Goal: Transaction & Acquisition: Purchase product/service

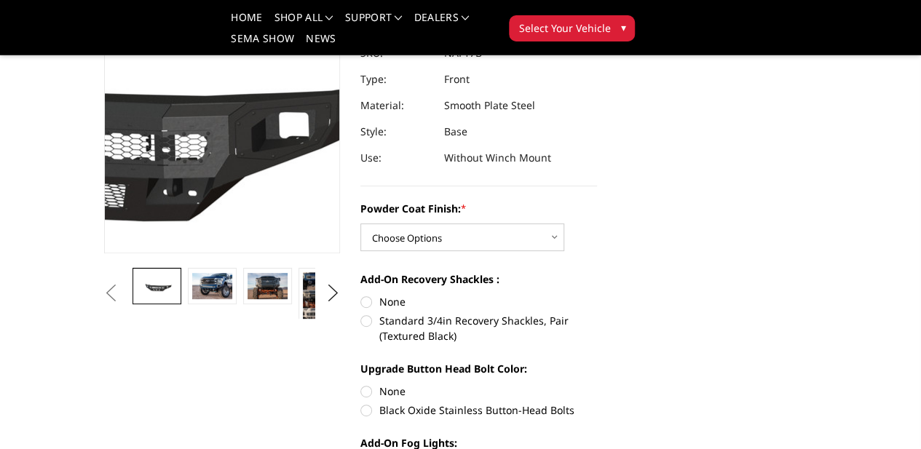
scroll to position [233, 0]
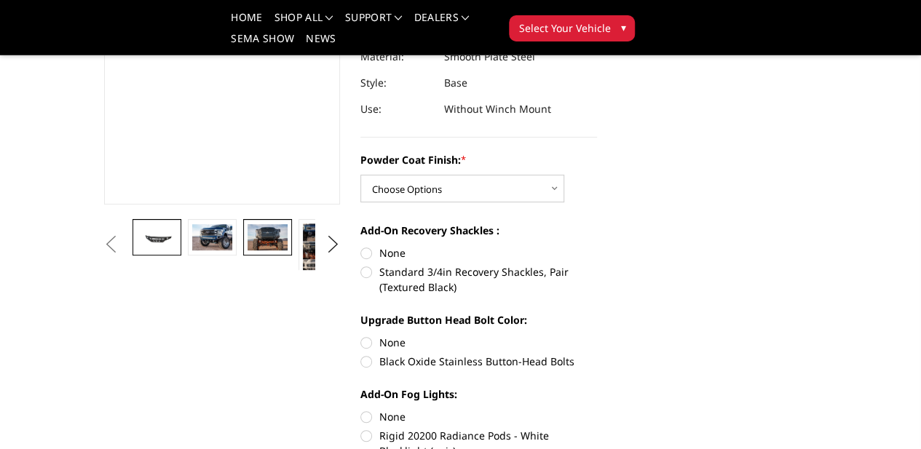
click at [248, 251] on img at bounding box center [267, 237] width 39 height 26
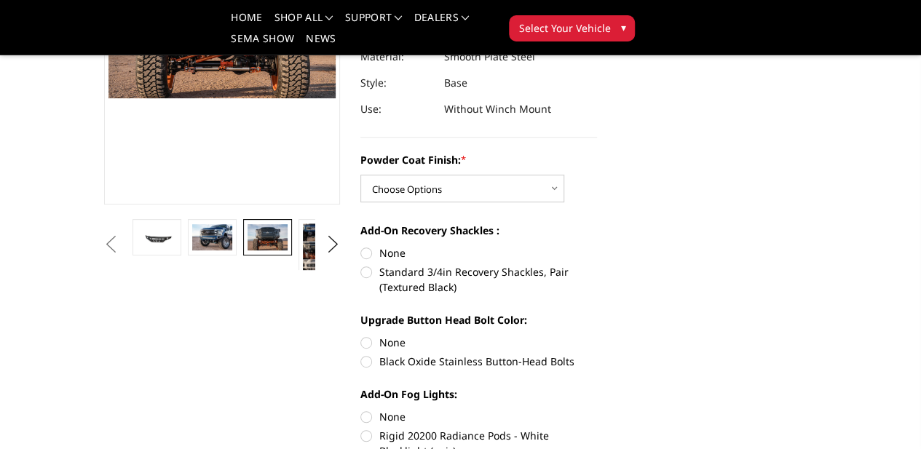
scroll to position [202, 0]
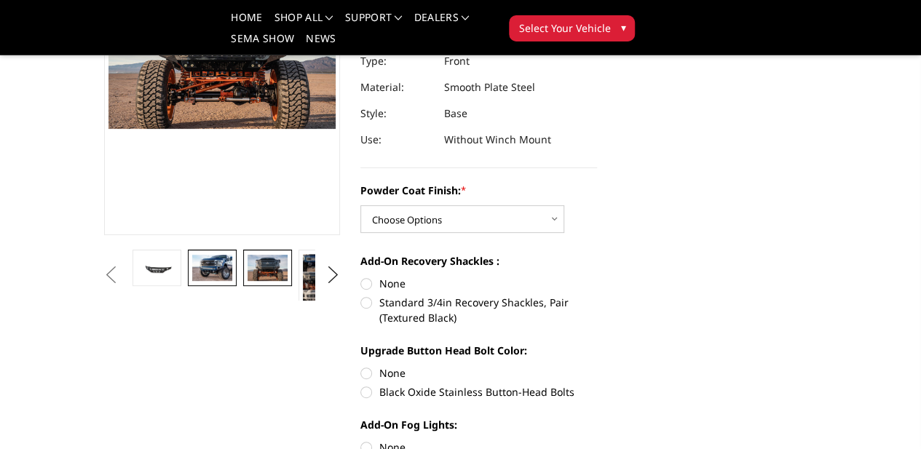
click at [192, 281] on img at bounding box center [211, 268] width 39 height 26
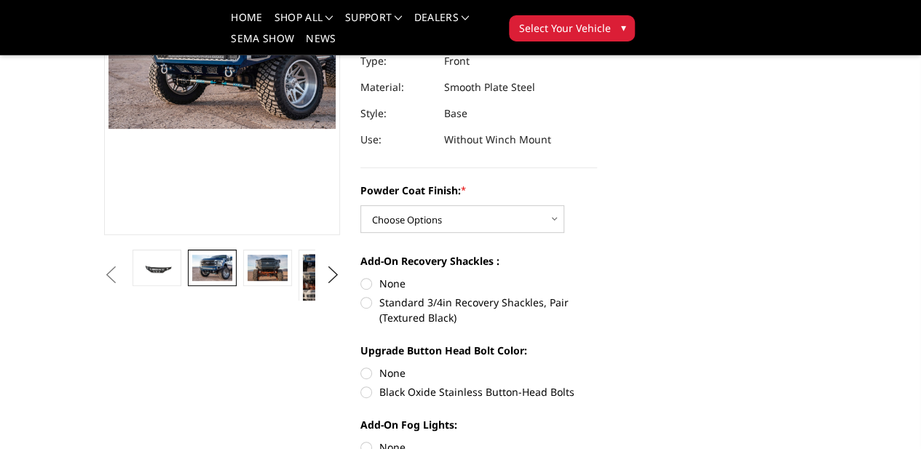
scroll to position [90, 0]
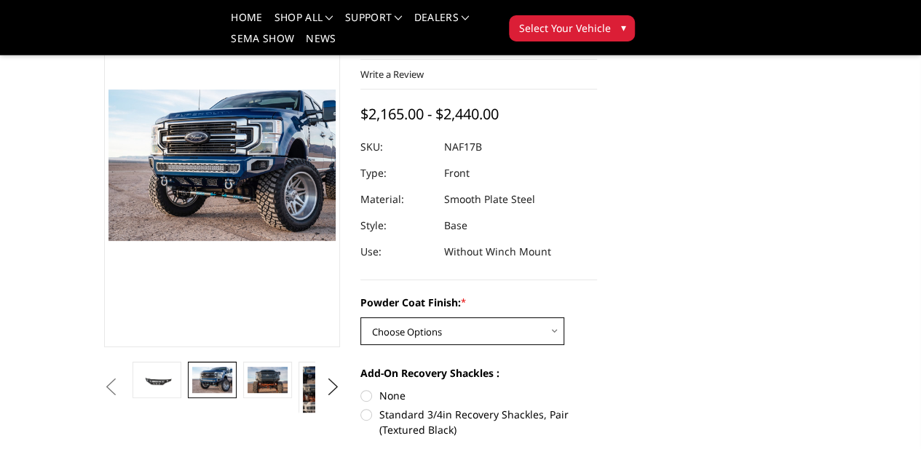
click at [366, 328] on select "Choose Options Bare Metal Texture Black Powder Coat" at bounding box center [463, 332] width 204 height 28
select select "3071"
click at [361, 318] on select "Choose Options Bare Metal Texture Black Powder Coat" at bounding box center [463, 332] width 204 height 28
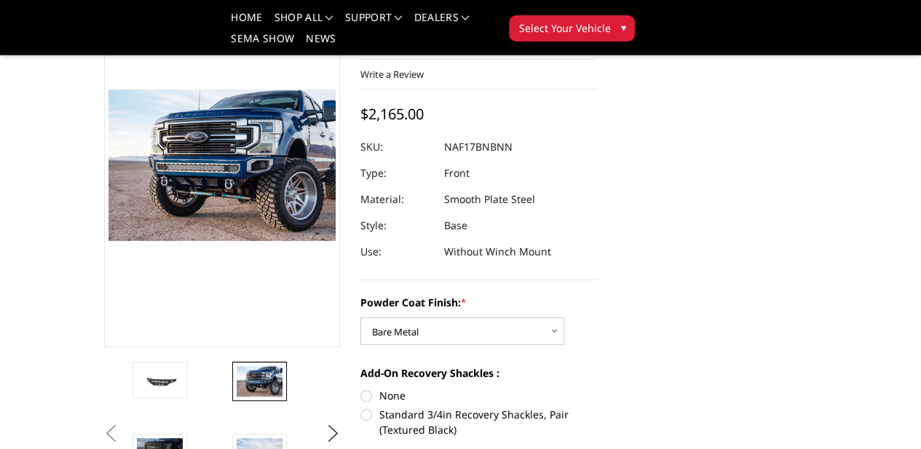
click at [336, 356] on section "Previous" at bounding box center [222, 244] width 257 height 523
drag, startPoint x: 514, startPoint y: 149, endPoint x: 441, endPoint y: 146, distance: 72.9
click at [441, 146] on dl "SKU: NAF17BNBNN UPC: Type: Front Material: Smooth Plate Steel Style: Base Use: …" at bounding box center [479, 199] width 237 height 131
drag, startPoint x: 434, startPoint y: 147, endPoint x: 475, endPoint y: 145, distance: 40.8
click at [475, 145] on dl "SKU: NAF17BNBNN UPC: Type: Front Material: Smooth Plate Steel Style: Base Use: …" at bounding box center [479, 199] width 237 height 131
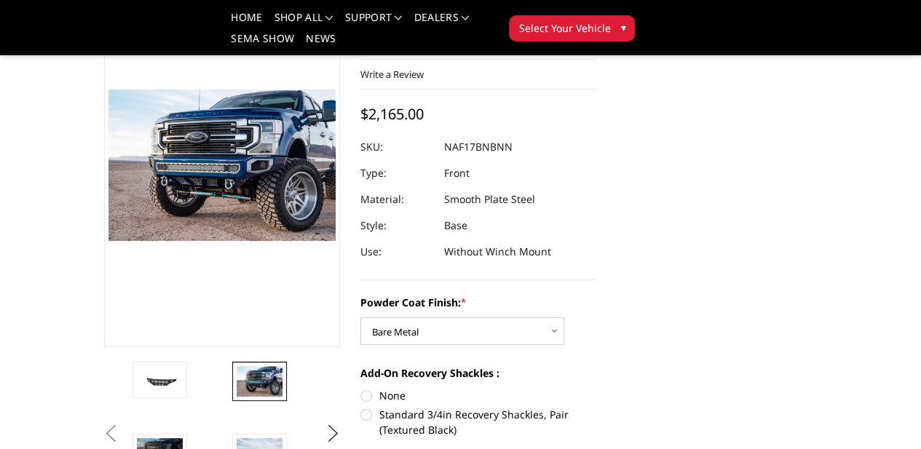
click at [475, 145] on dd "NAF17BNBNN" at bounding box center [478, 147] width 68 height 26
drag, startPoint x: 511, startPoint y: 144, endPoint x: 456, endPoint y: 147, distance: 55.4
click at [456, 147] on dl "SKU: NAF17BNBNN UPC: Type: Front Material: Smooth Plate Steel Style: Base Use: …" at bounding box center [479, 199] width 237 height 131
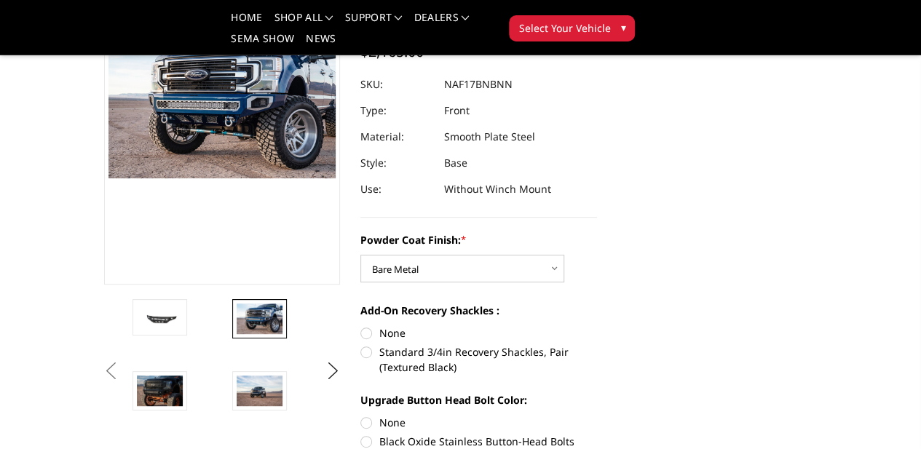
scroll to position [178, 0]
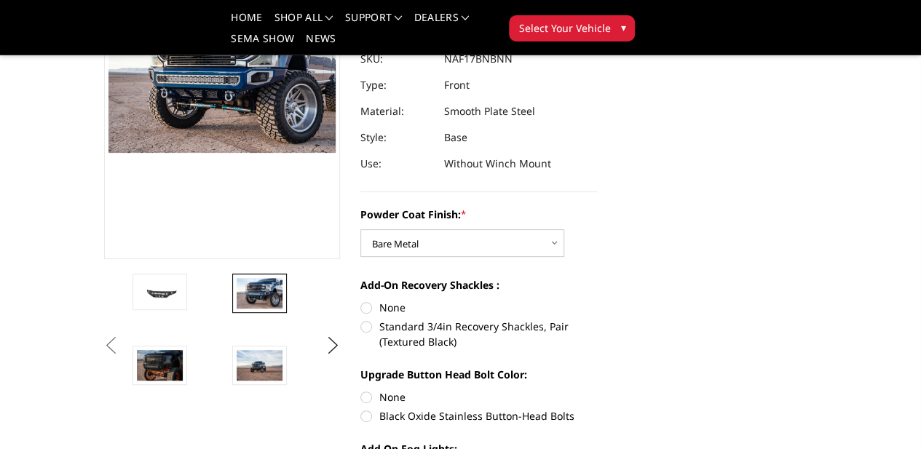
click at [363, 310] on label "None" at bounding box center [479, 307] width 237 height 15
click at [361, 301] on input "None" at bounding box center [361, 300] width 1 height 1
radio input "true"
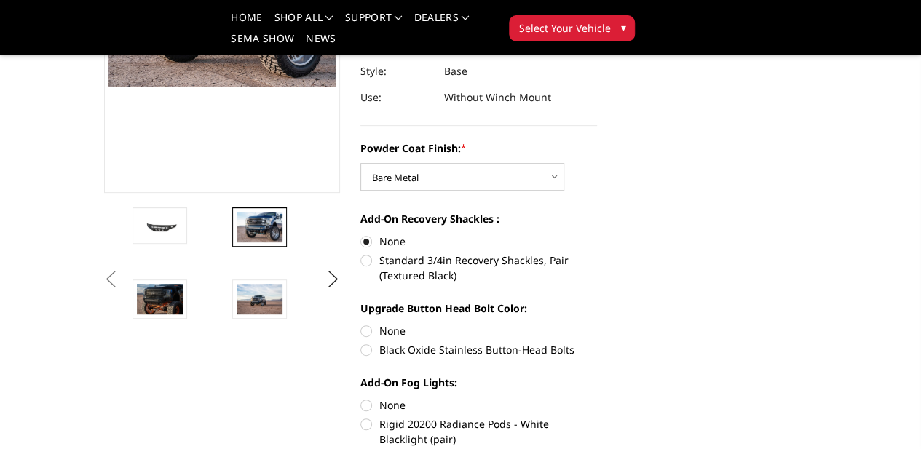
scroll to position [245, 0]
click at [363, 342] on label "Black Oxide Stainless Button-Head Bolts" at bounding box center [479, 349] width 237 height 15
click at [597, 323] on input "Black Oxide Stainless Button-Head Bolts" at bounding box center [597, 323] width 1 height 1
radio input "true"
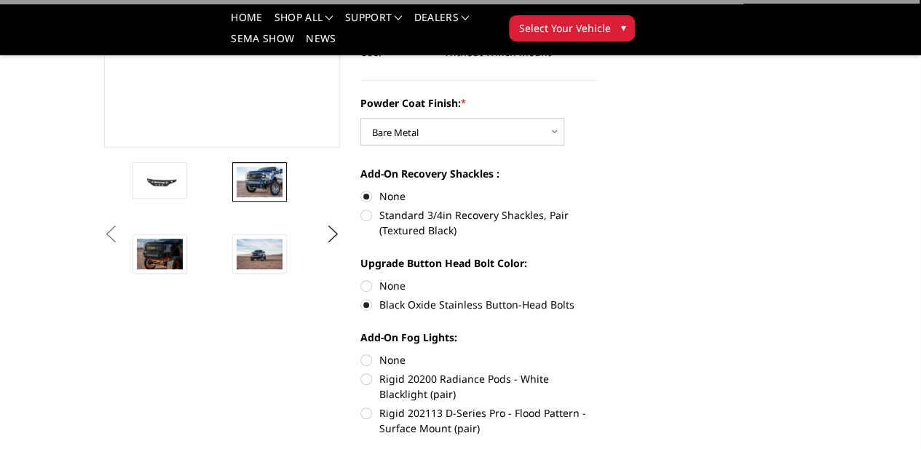
scroll to position [300, 0]
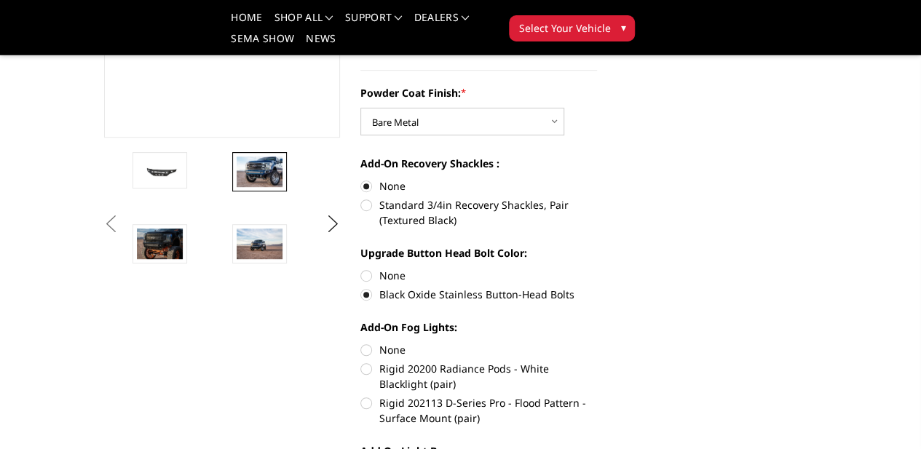
click at [361, 342] on label "None" at bounding box center [479, 349] width 237 height 15
click at [361, 342] on input "None" at bounding box center [361, 342] width 1 height 1
radio input "true"
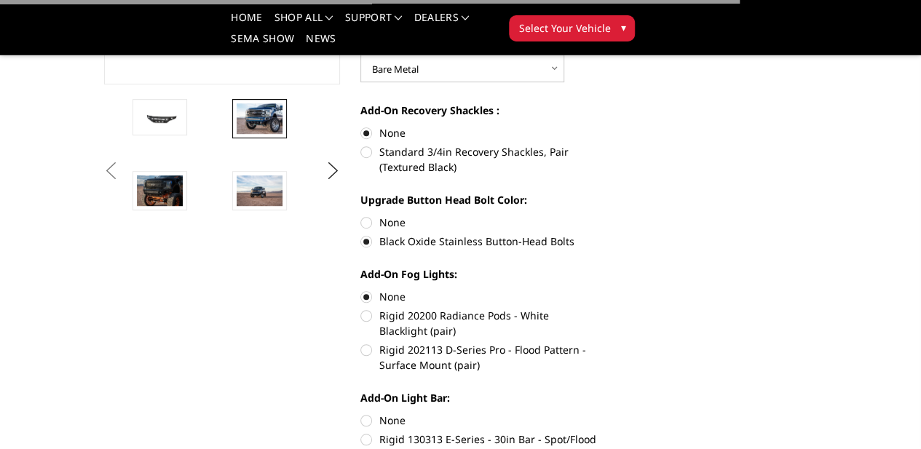
scroll to position [355, 0]
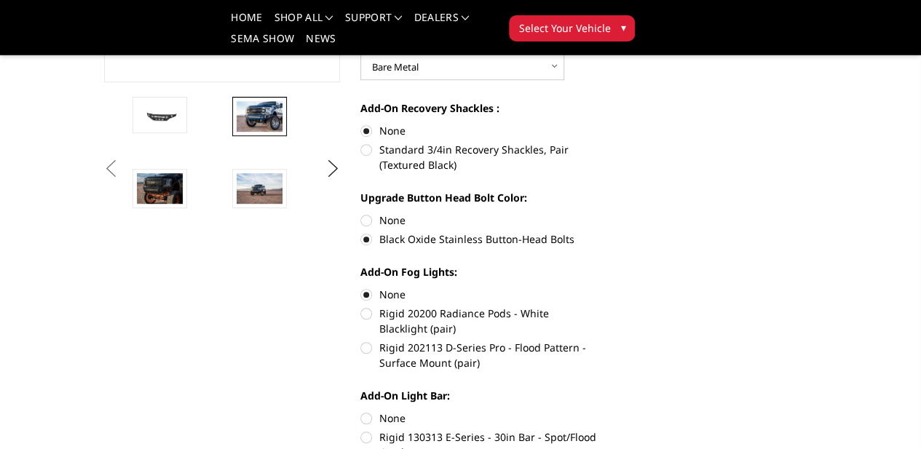
click at [361, 411] on label "None" at bounding box center [479, 418] width 237 height 15
click at [361, 411] on input "None" at bounding box center [361, 411] width 1 height 1
radio input "true"
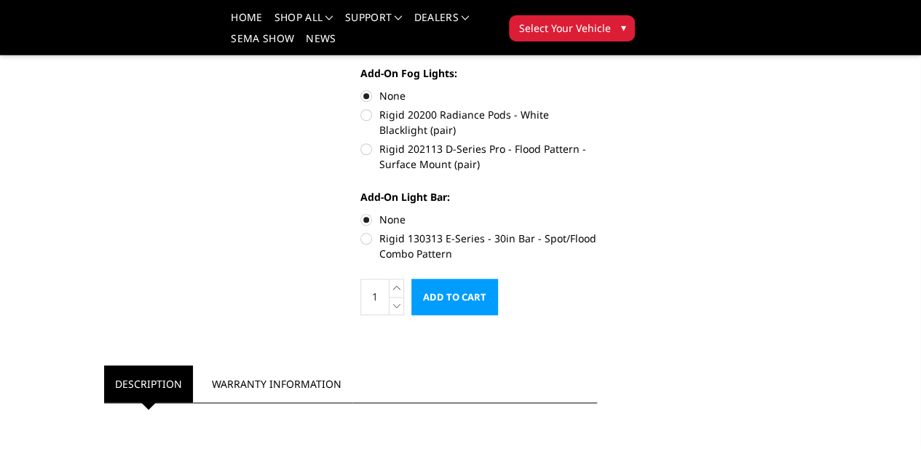
scroll to position [594, 0]
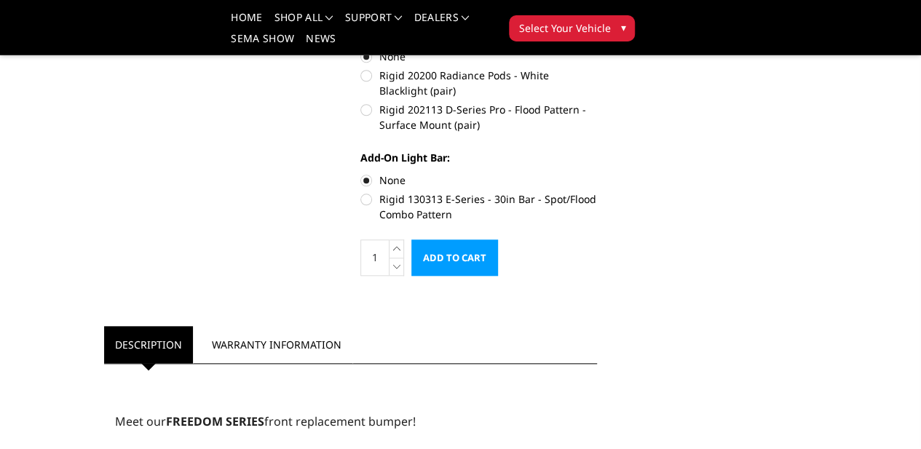
click at [481, 240] on input "Add to Cart" at bounding box center [454, 258] width 87 height 36
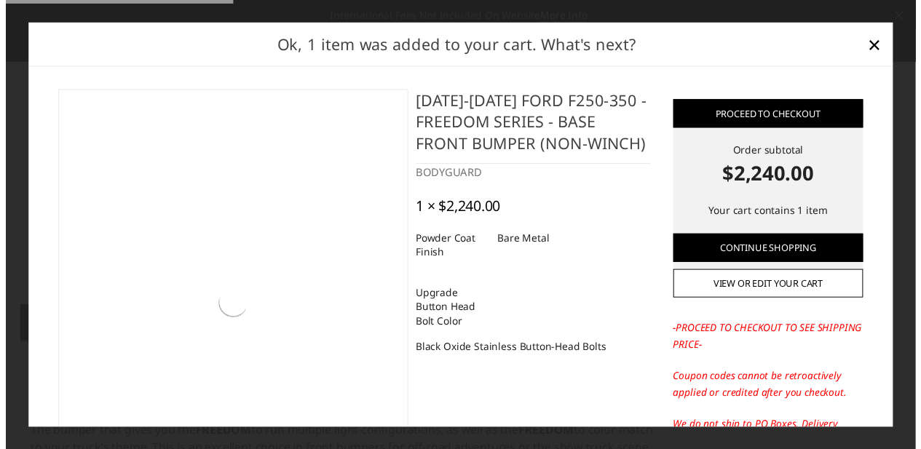
scroll to position [598, 0]
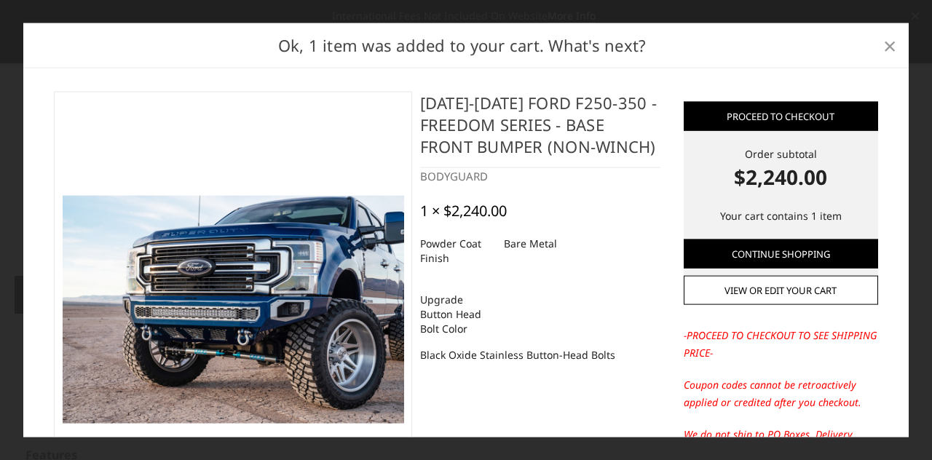
click at [891, 49] on span "×" at bounding box center [889, 44] width 13 height 31
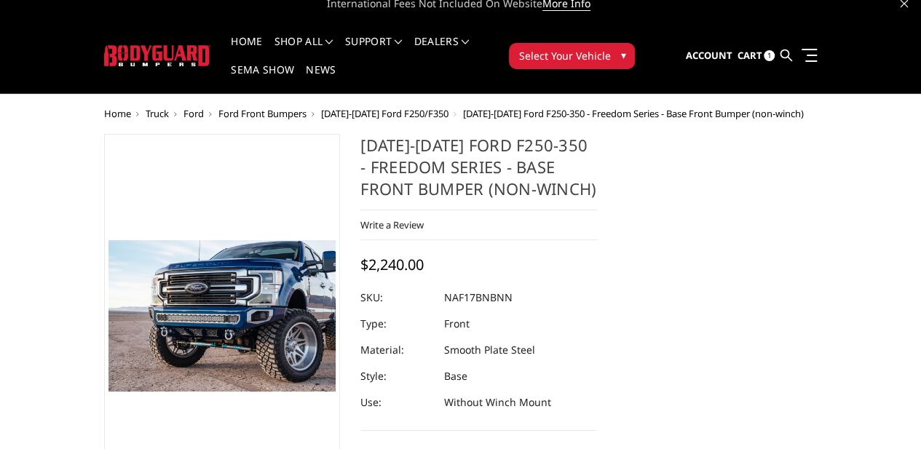
scroll to position [0, 0]
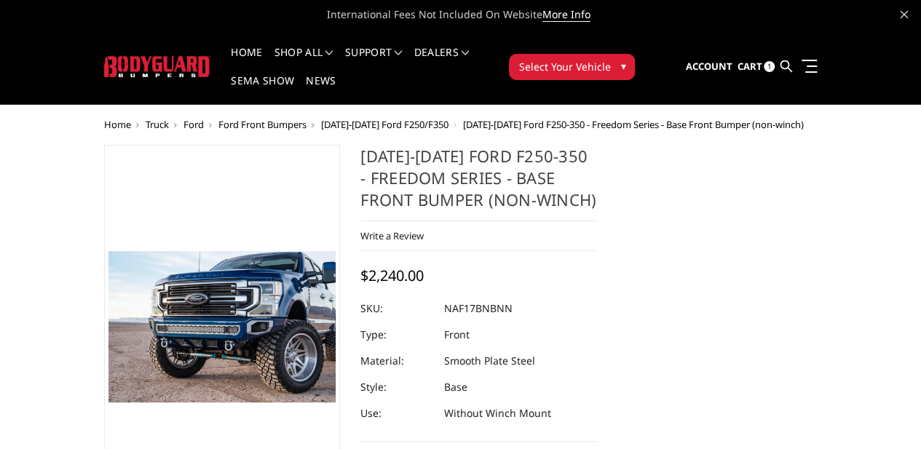
click at [321, 118] on span "[DATE]-[DATE] Ford F250/F350" at bounding box center [384, 124] width 127 height 13
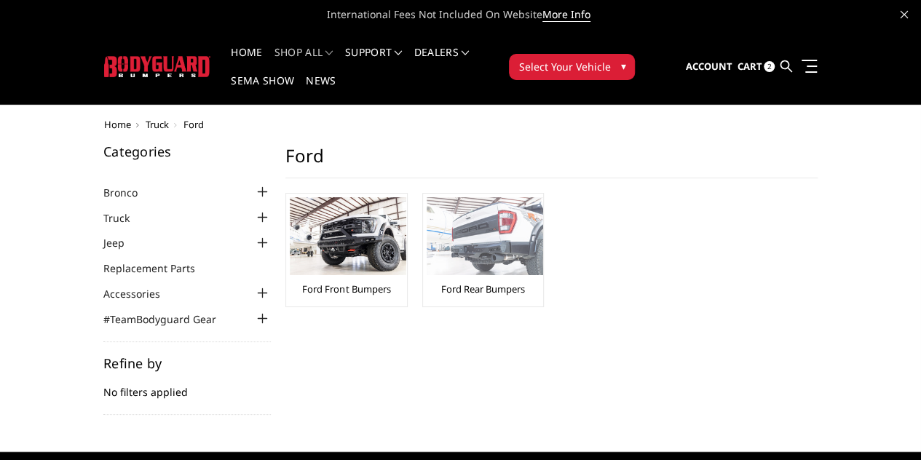
click at [427, 213] on img at bounding box center [485, 236] width 117 height 78
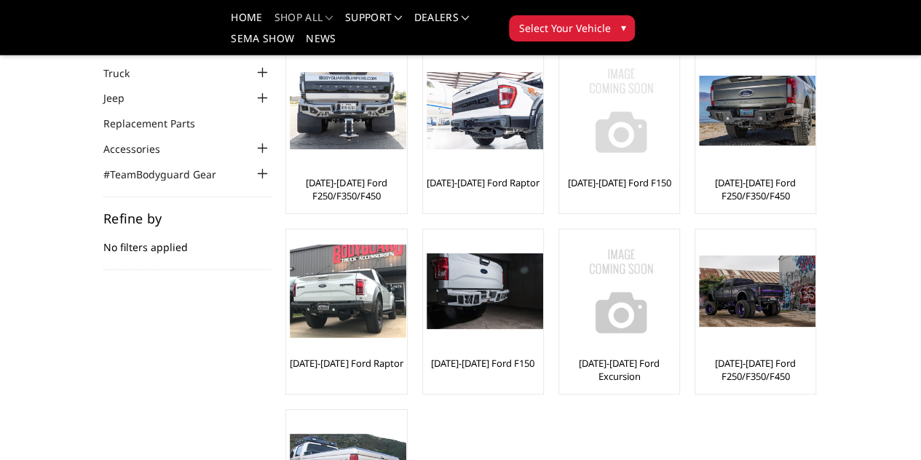
scroll to position [74, 0]
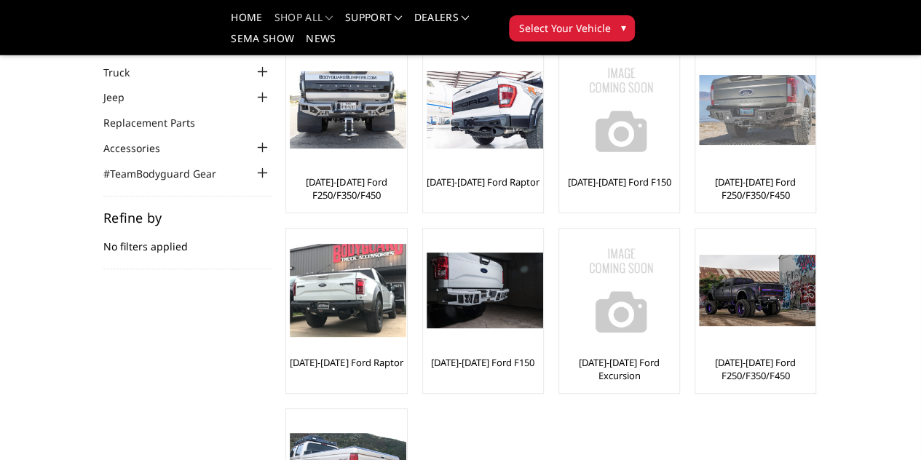
click at [699, 188] on link "[DATE]-[DATE] Ford F250/F350/F450" at bounding box center [755, 189] width 113 height 26
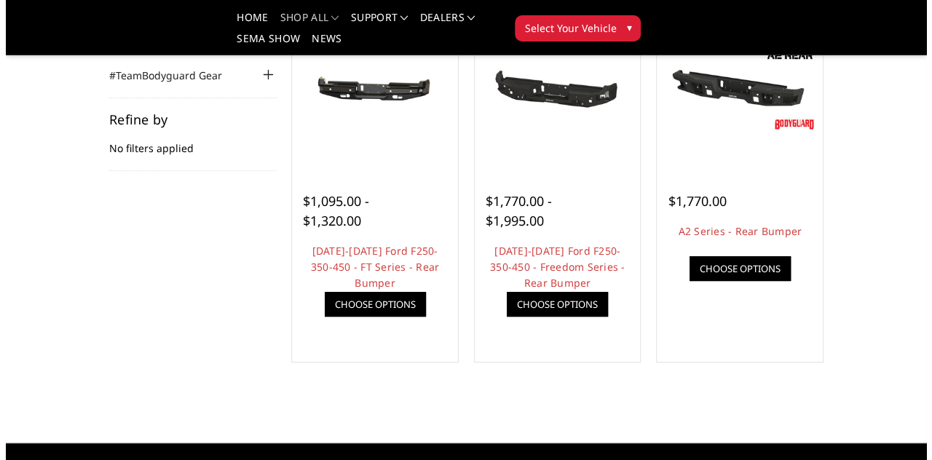
scroll to position [173, 0]
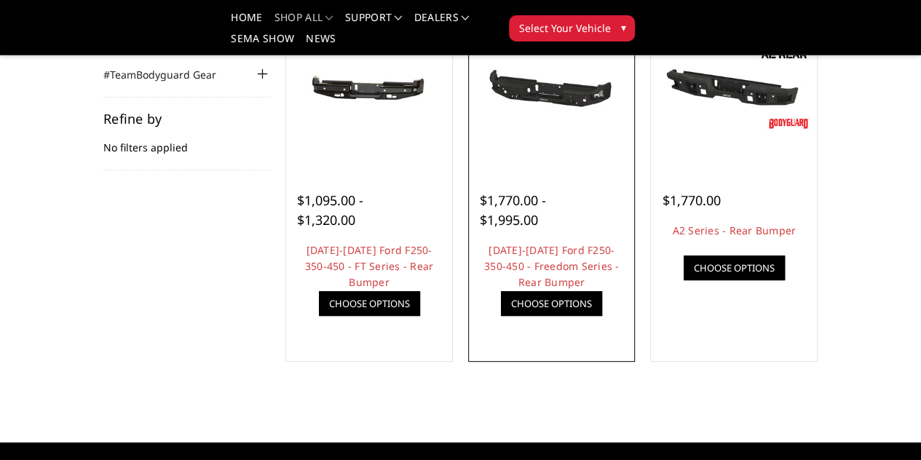
click at [0, 0] on link "Quick view" at bounding box center [0, 0] width 0 height 0
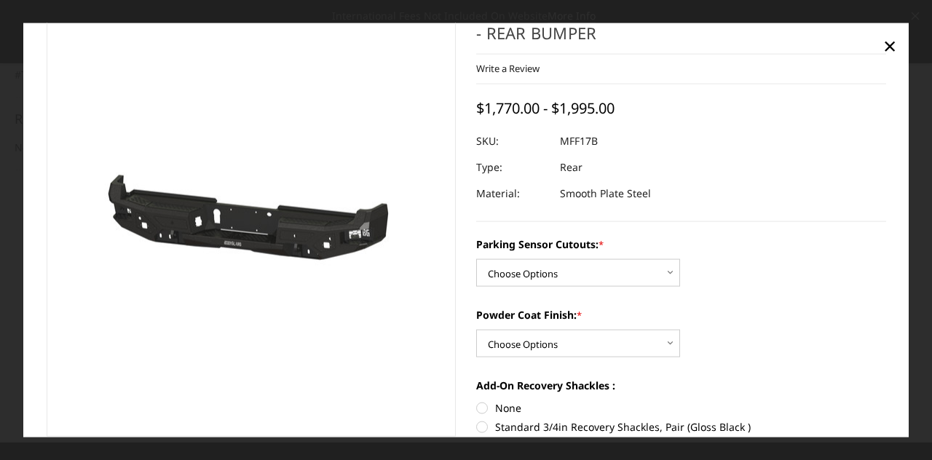
scroll to position [46, 0]
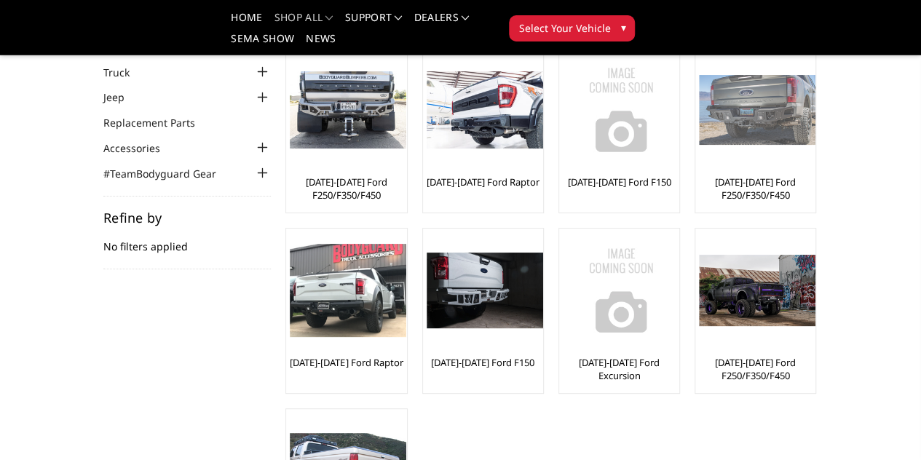
click at [699, 184] on link "[DATE]-[DATE] Ford F250/F350/F450" at bounding box center [755, 189] width 113 height 26
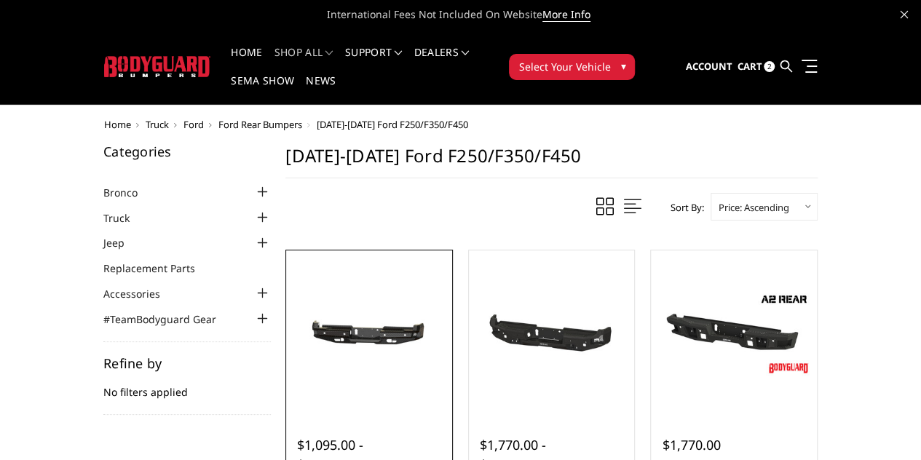
click at [0, 0] on link "Quick view" at bounding box center [0, 0] width 0 height 0
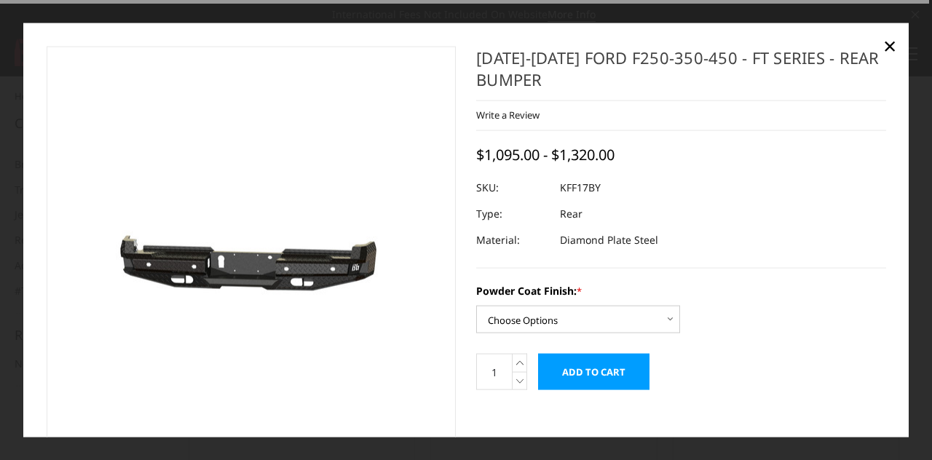
scroll to position [134, 0]
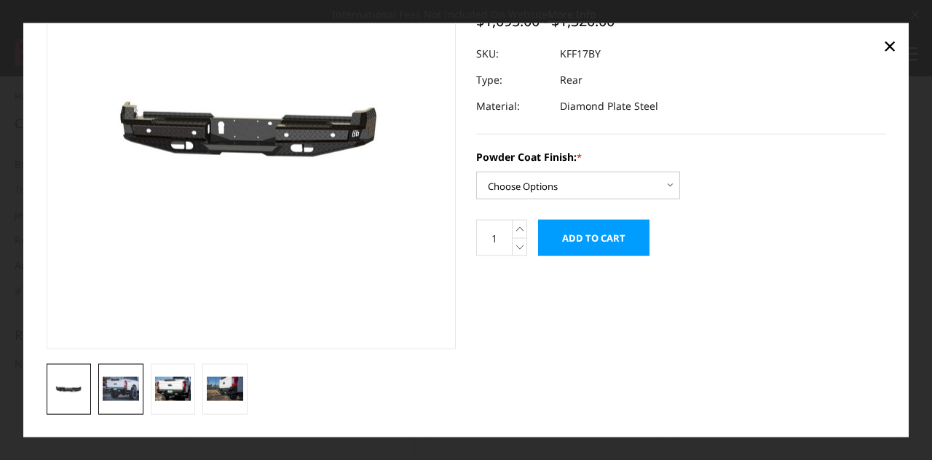
click at [123, 385] on img at bounding box center [121, 389] width 36 height 24
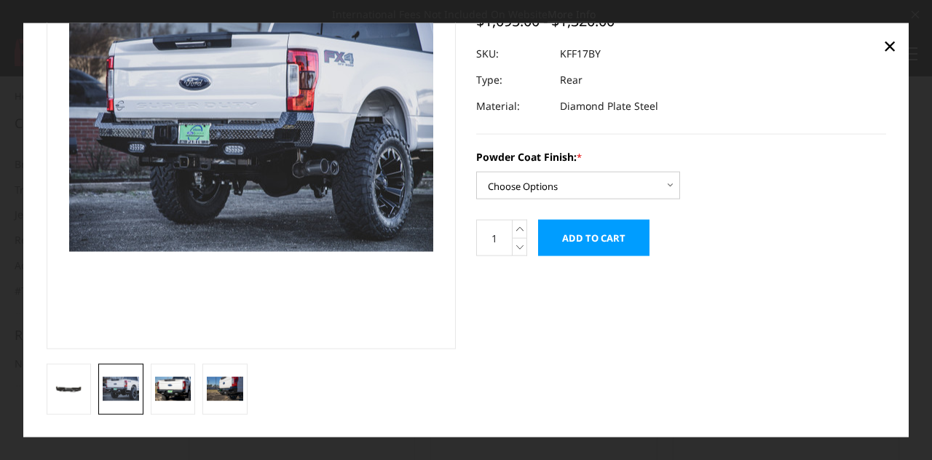
scroll to position [100, 0]
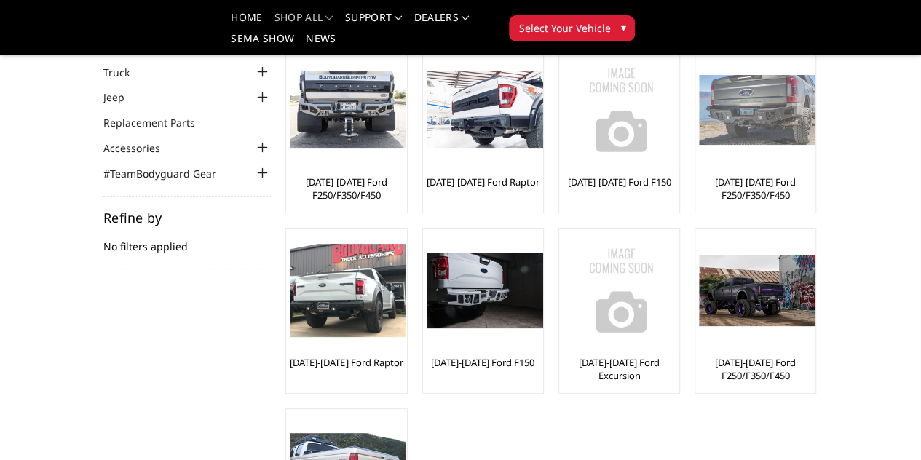
click at [699, 143] on img at bounding box center [757, 110] width 117 height 71
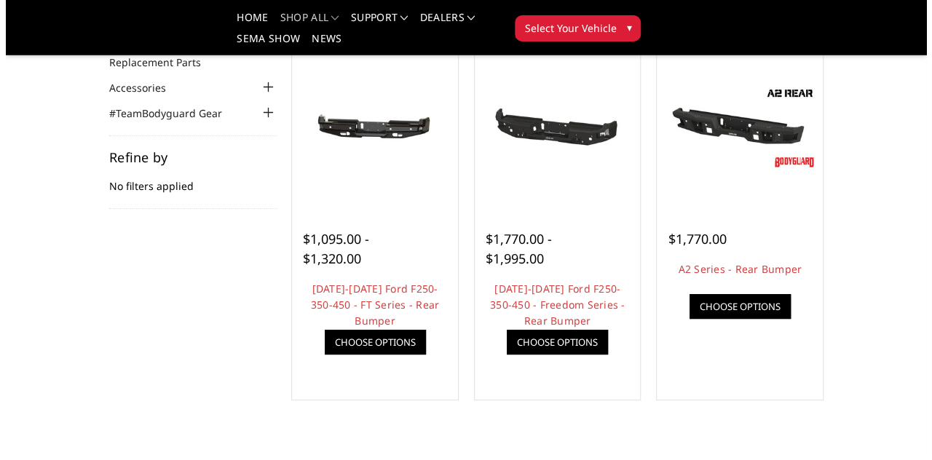
scroll to position [137, 0]
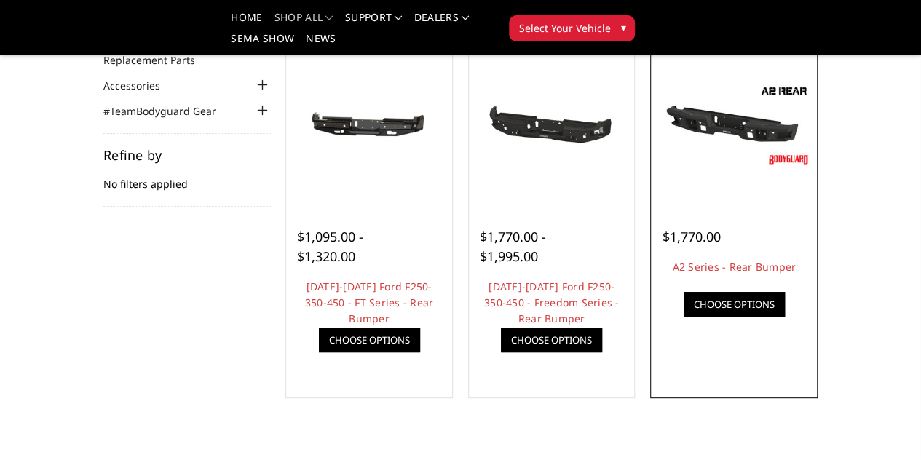
click at [0, 0] on link "Quick view" at bounding box center [0, 0] width 0 height 0
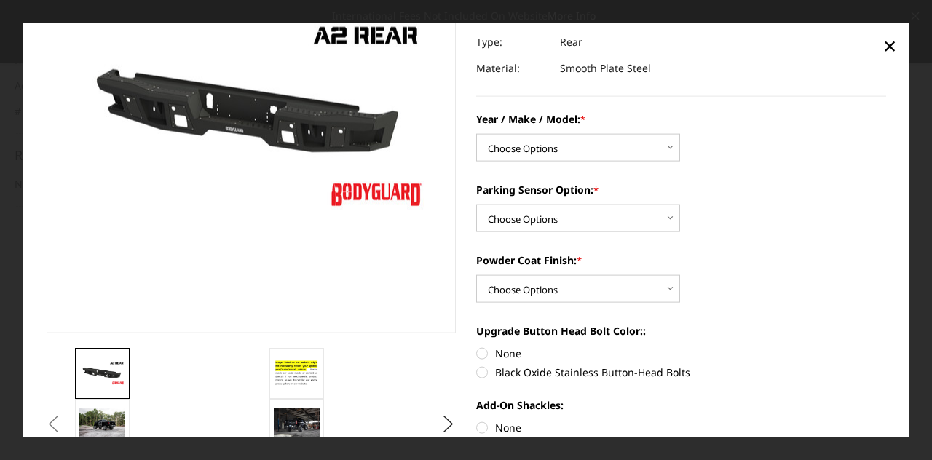
scroll to position [211, 0]
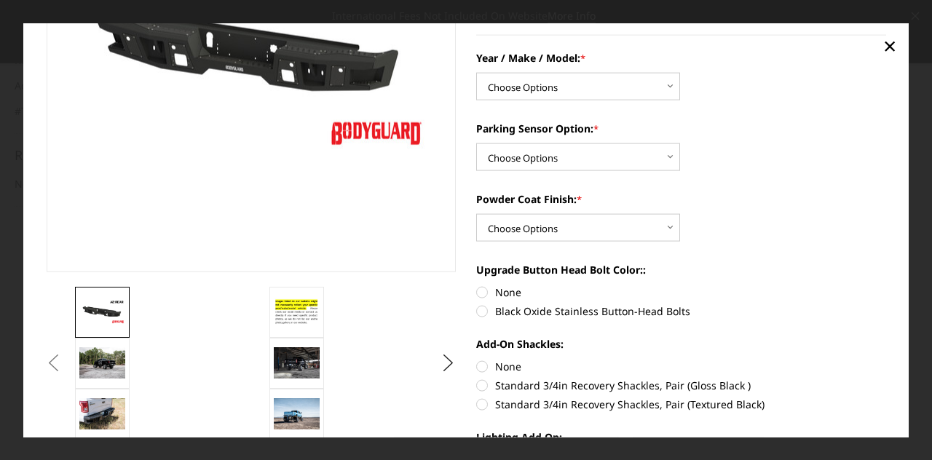
click at [65, 365] on button "Previous" at bounding box center [54, 363] width 22 height 22
click at [101, 414] on div "Previous Next" at bounding box center [466, 205] width 860 height 741
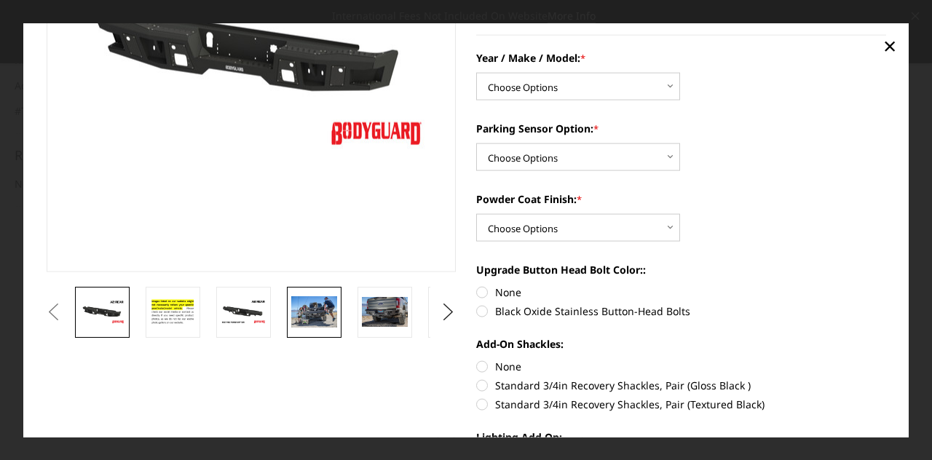
click at [323, 306] on img at bounding box center [314, 311] width 46 height 31
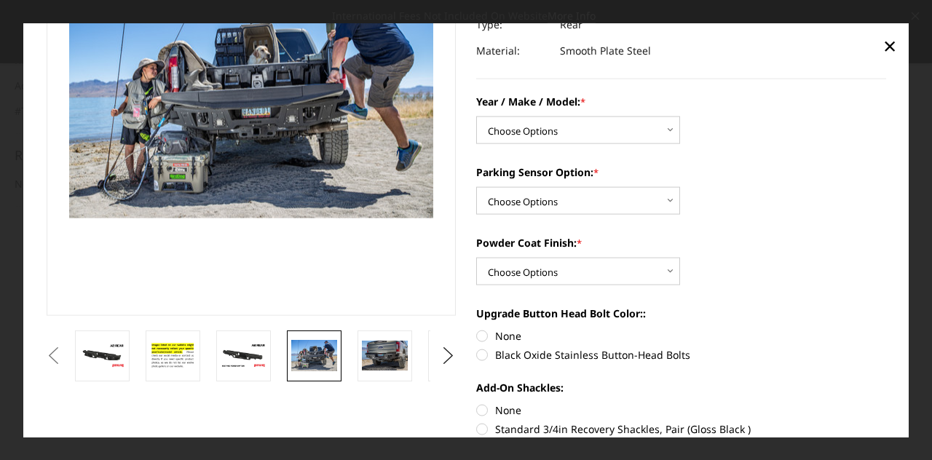
scroll to position [165, 0]
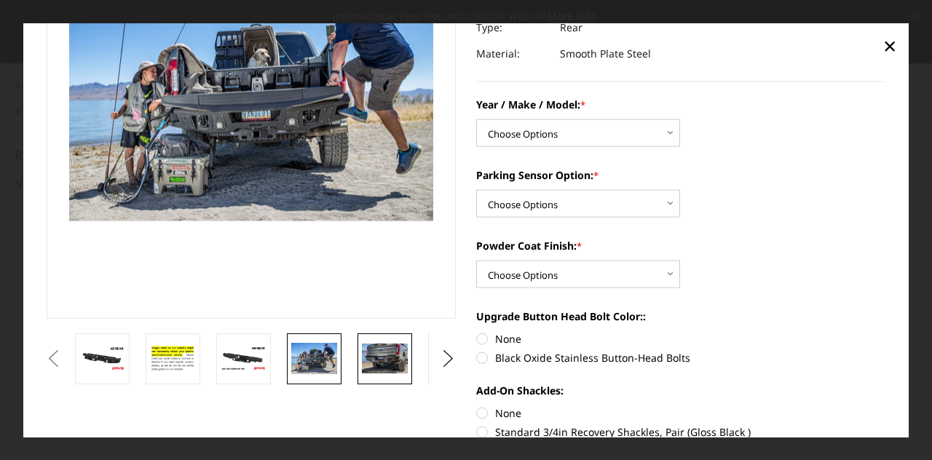
click at [379, 357] on img at bounding box center [385, 359] width 46 height 30
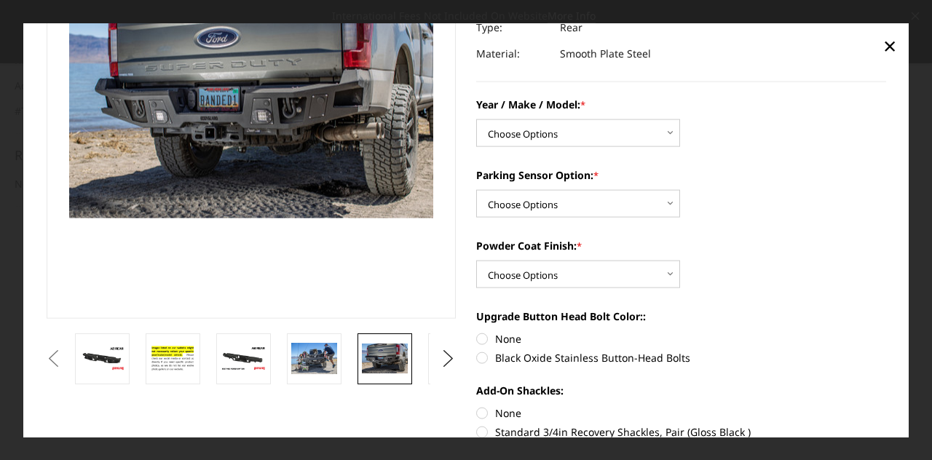
scroll to position [168, 0]
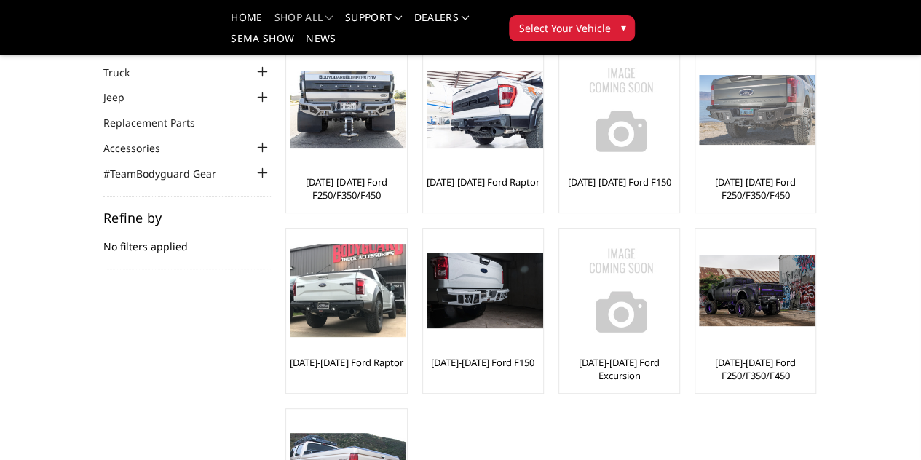
click at [699, 133] on img at bounding box center [757, 110] width 117 height 71
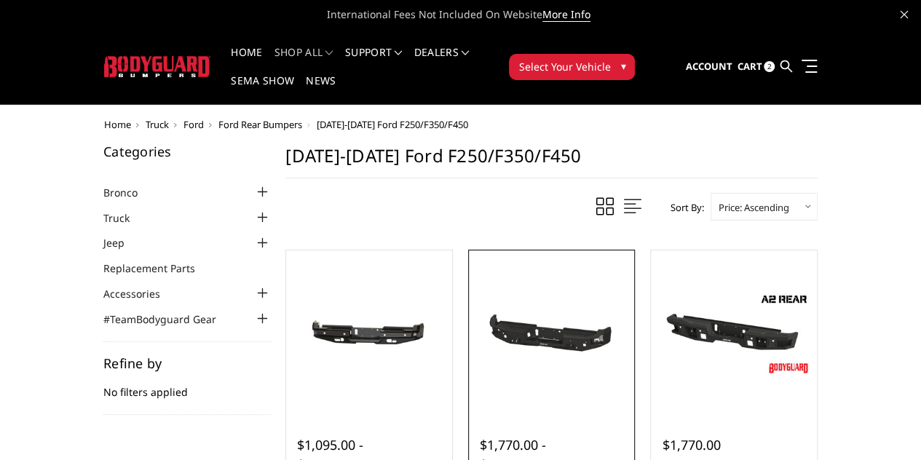
click at [0, 0] on link "Quick view" at bounding box center [0, 0] width 0 height 0
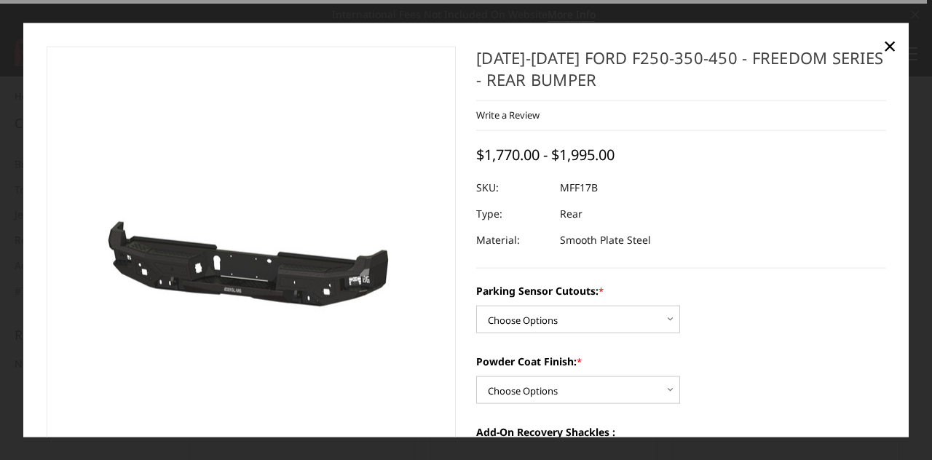
click at [529, 356] on label "Powder Coat Finish: *" at bounding box center [681, 361] width 410 height 15
click at [529, 377] on select "Choose Options Bare Metal Texture Black Powder Coat" at bounding box center [578, 391] width 204 height 28
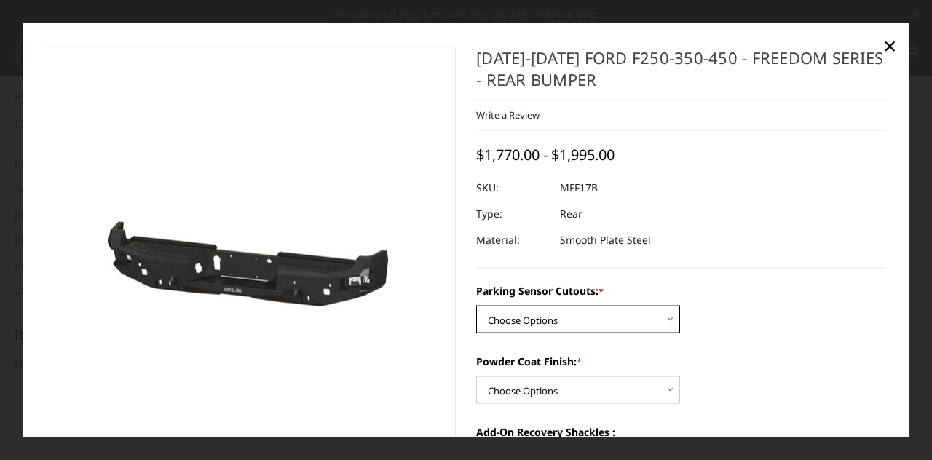
click at [494, 321] on select "Choose Options No - Without Parking Sensor Cutouts Yes - With Parking Sensor Cu…" at bounding box center [578, 320] width 204 height 28
select select "3074"
click at [476, 306] on select "Choose Options No - Without Parking Sensor Cutouts Yes - With Parking Sensor Cu…" at bounding box center [578, 320] width 204 height 28
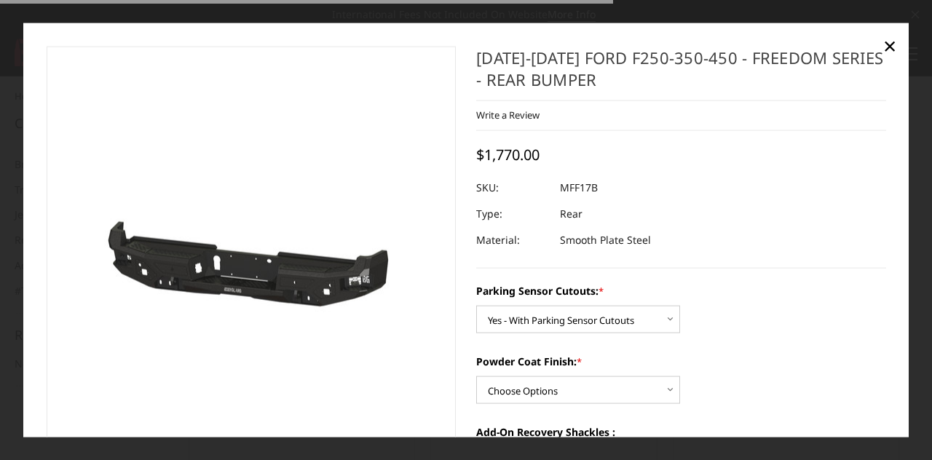
click at [452, 373] on section at bounding box center [251, 297] width 430 height 503
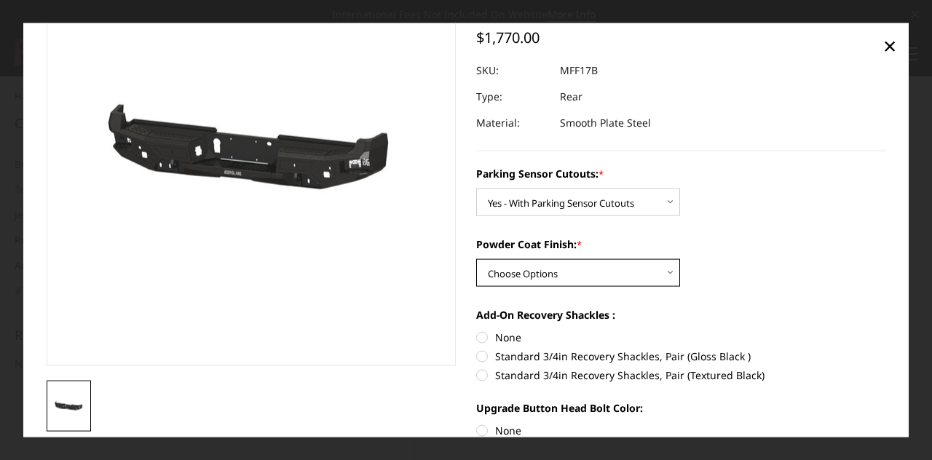
click at [485, 279] on select "Choose Options Bare Metal Texture Black Powder Coat" at bounding box center [578, 273] width 204 height 28
select select "3075"
click at [476, 259] on select "Choose Options Bare Metal Texture Black Powder Coat" at bounding box center [578, 273] width 204 height 28
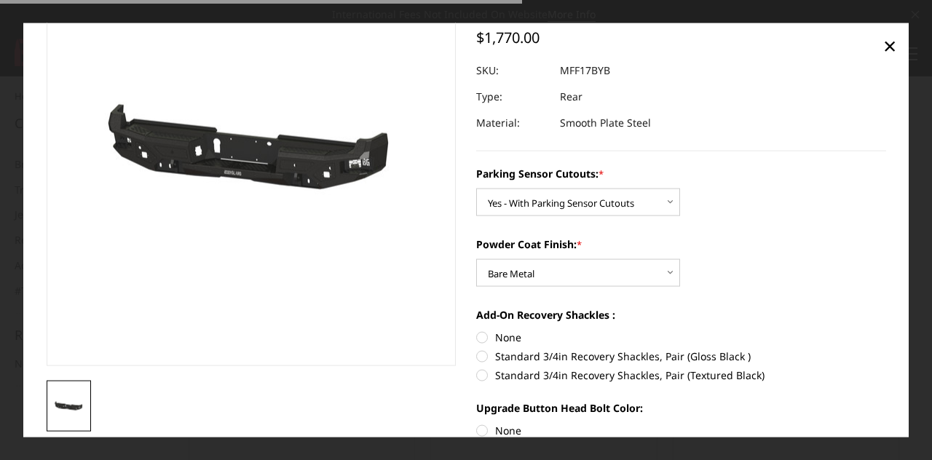
click at [455, 303] on section at bounding box center [251, 180] width 430 height 503
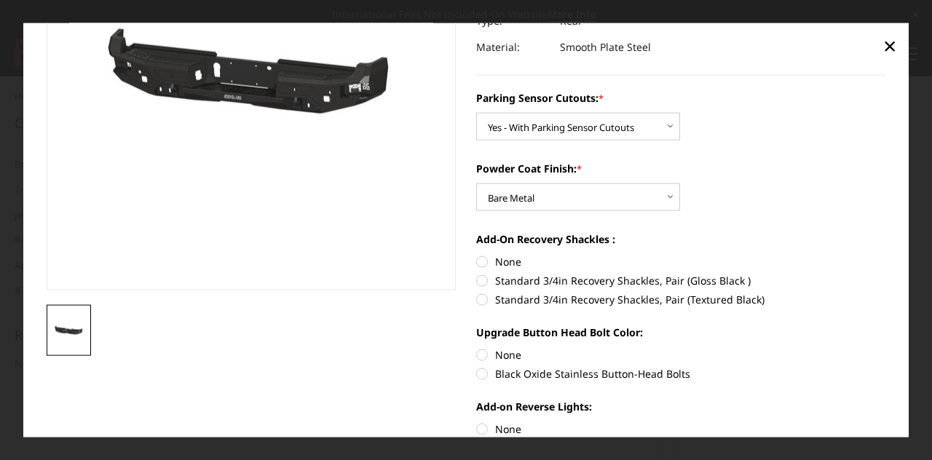
scroll to position [194, 0]
click at [478, 263] on label "None" at bounding box center [681, 260] width 410 height 15
click at [477, 254] on input "None" at bounding box center [476, 253] width 1 height 1
radio input "true"
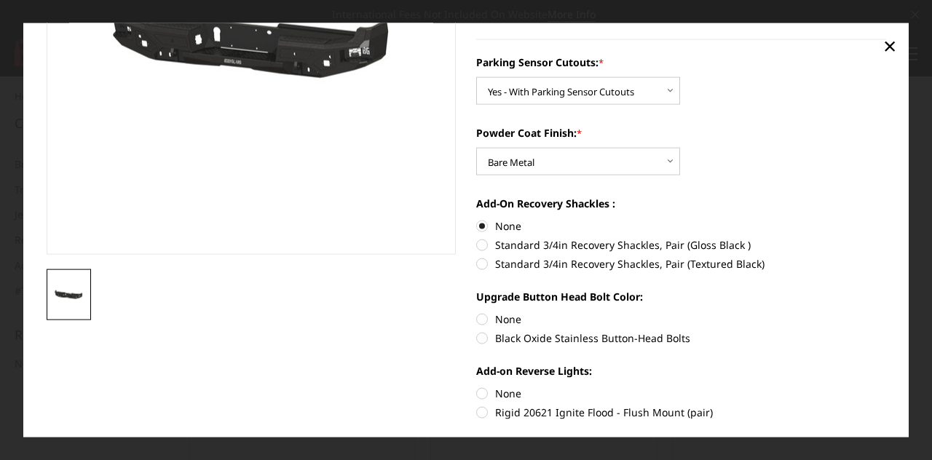
click at [478, 333] on label "Black Oxide Stainless Button-Head Bolts" at bounding box center [681, 338] width 410 height 15
click at [886, 312] on input "Black Oxide Stainless Button-Head Bolts" at bounding box center [886, 312] width 1 height 1
radio input "true"
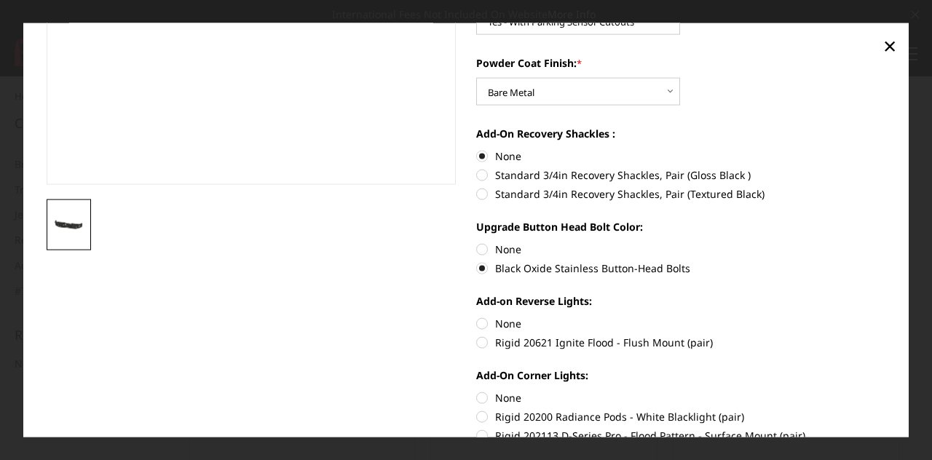
scroll to position [302, 0]
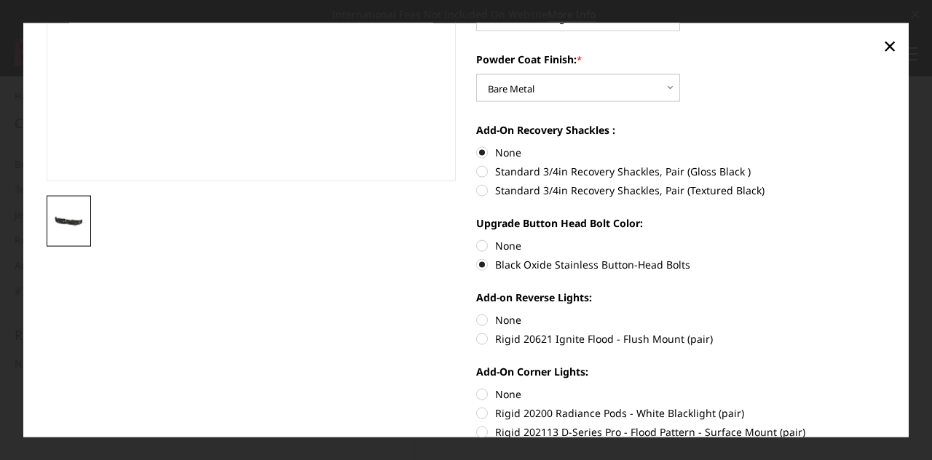
click at [476, 322] on label "None" at bounding box center [681, 319] width 410 height 15
click at [476, 313] on input "None" at bounding box center [476, 312] width 1 height 1
radio input "true"
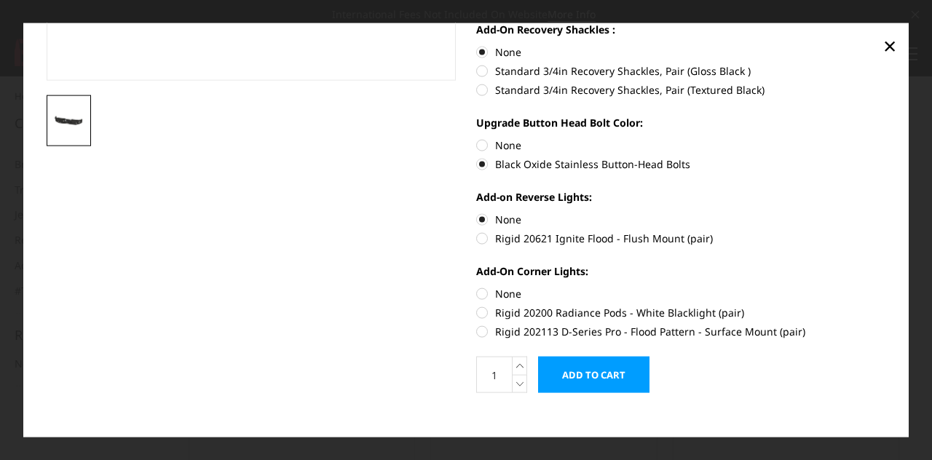
click at [478, 296] on label "None" at bounding box center [681, 293] width 410 height 15
click at [477, 287] on input "None" at bounding box center [476, 286] width 1 height 1
radio input "true"
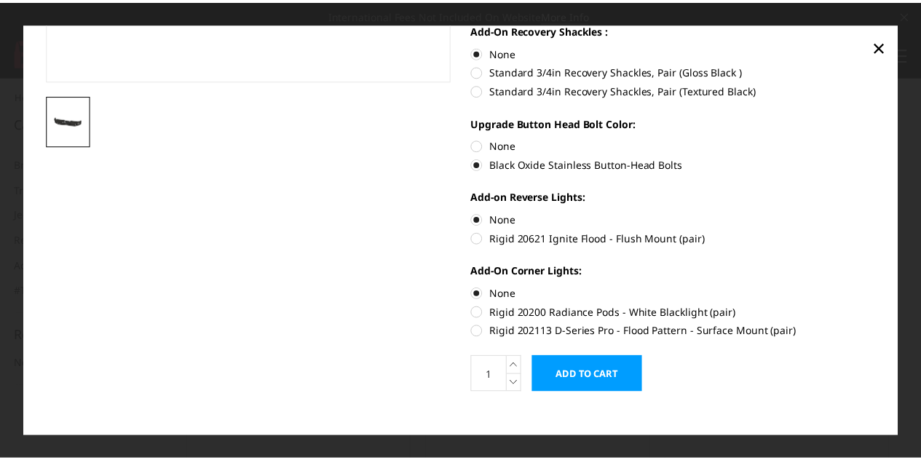
scroll to position [417, 0]
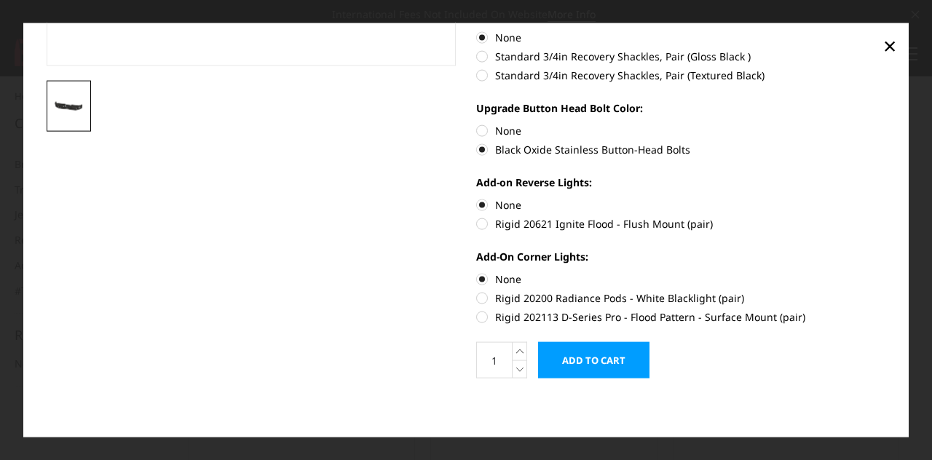
click at [567, 356] on input "Add to Cart" at bounding box center [593, 360] width 111 height 36
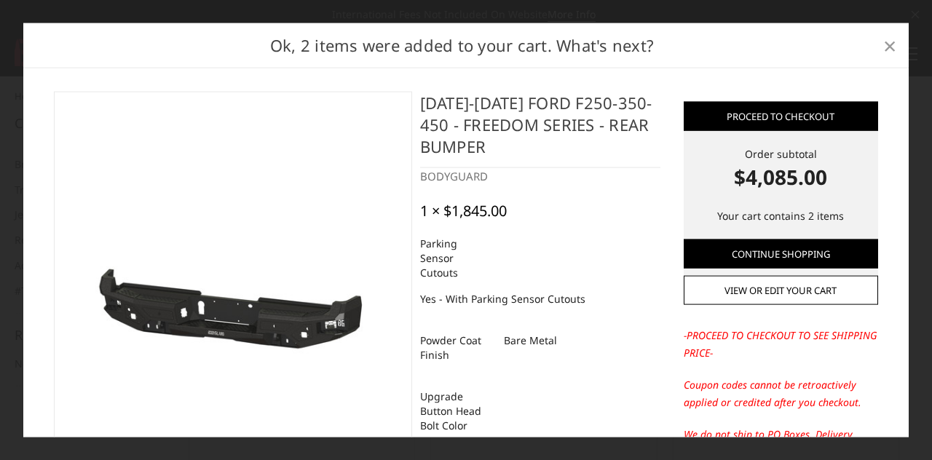
click at [889, 47] on span "×" at bounding box center [889, 44] width 13 height 31
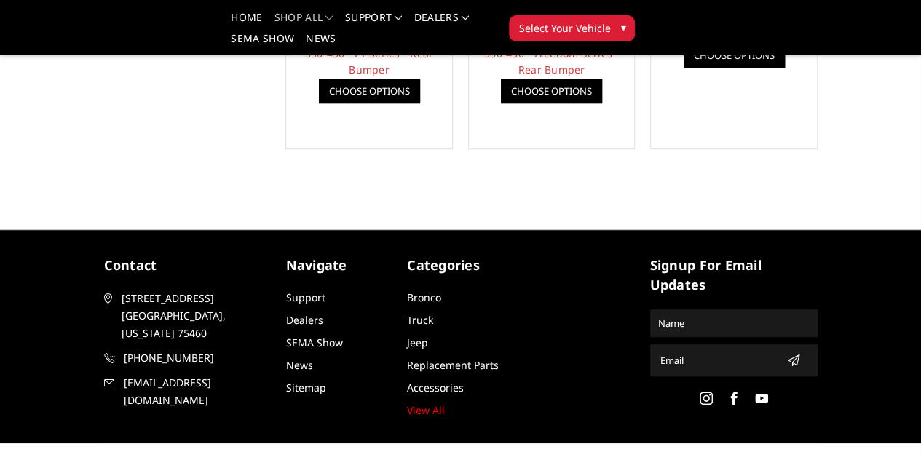
scroll to position [419, 0]
